Goal: Task Accomplishment & Management: Use online tool/utility

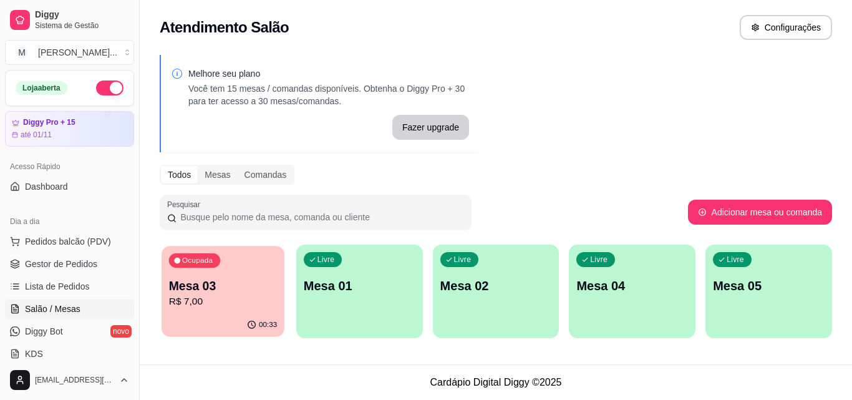
click at [247, 254] on div "Ocupada Mesa 03 R$ 7,00" at bounding box center [223, 279] width 123 height 67
